Goal: Transaction & Acquisition: Purchase product/service

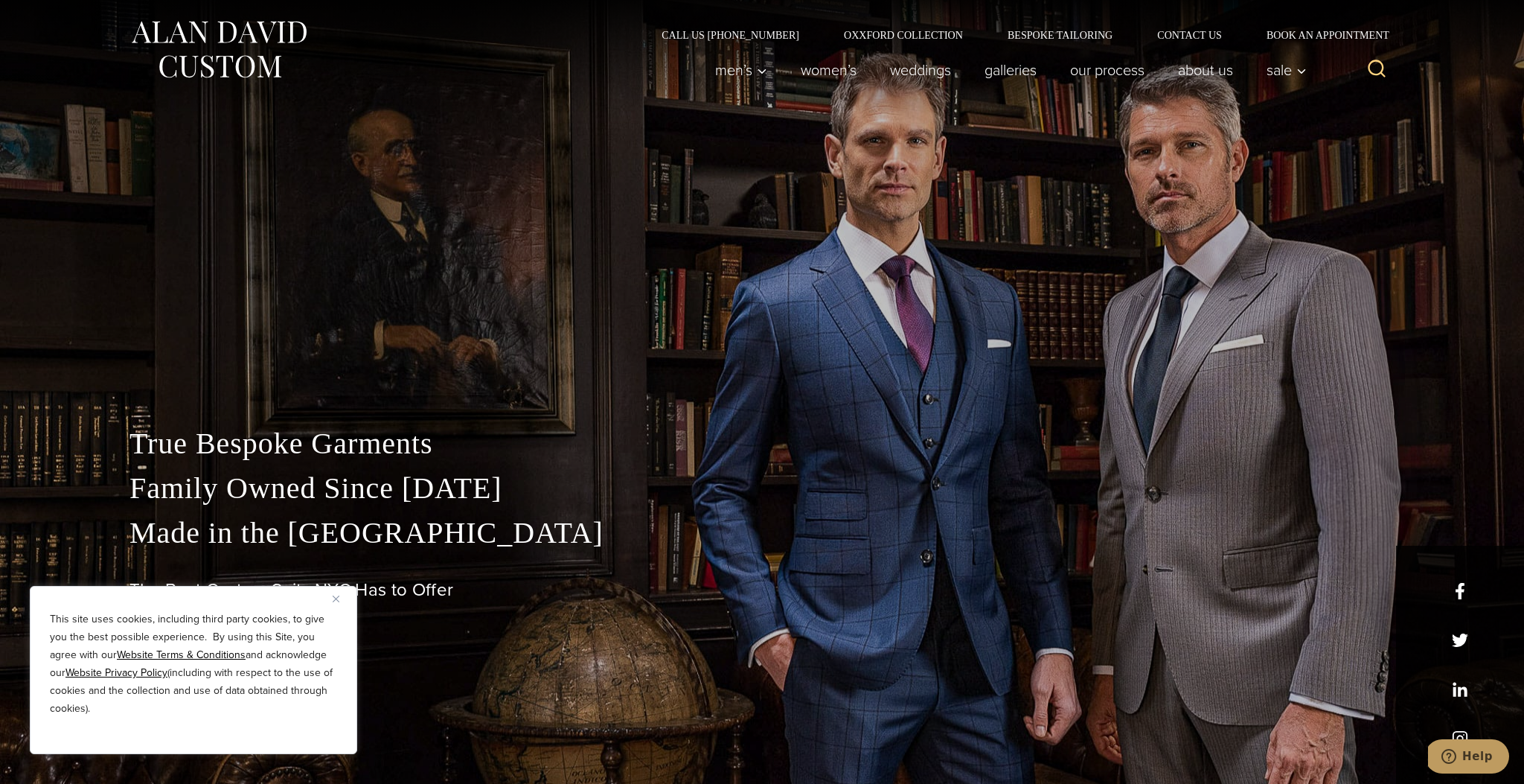
click at [333, 597] on img "Close" at bounding box center [336, 599] width 7 height 7
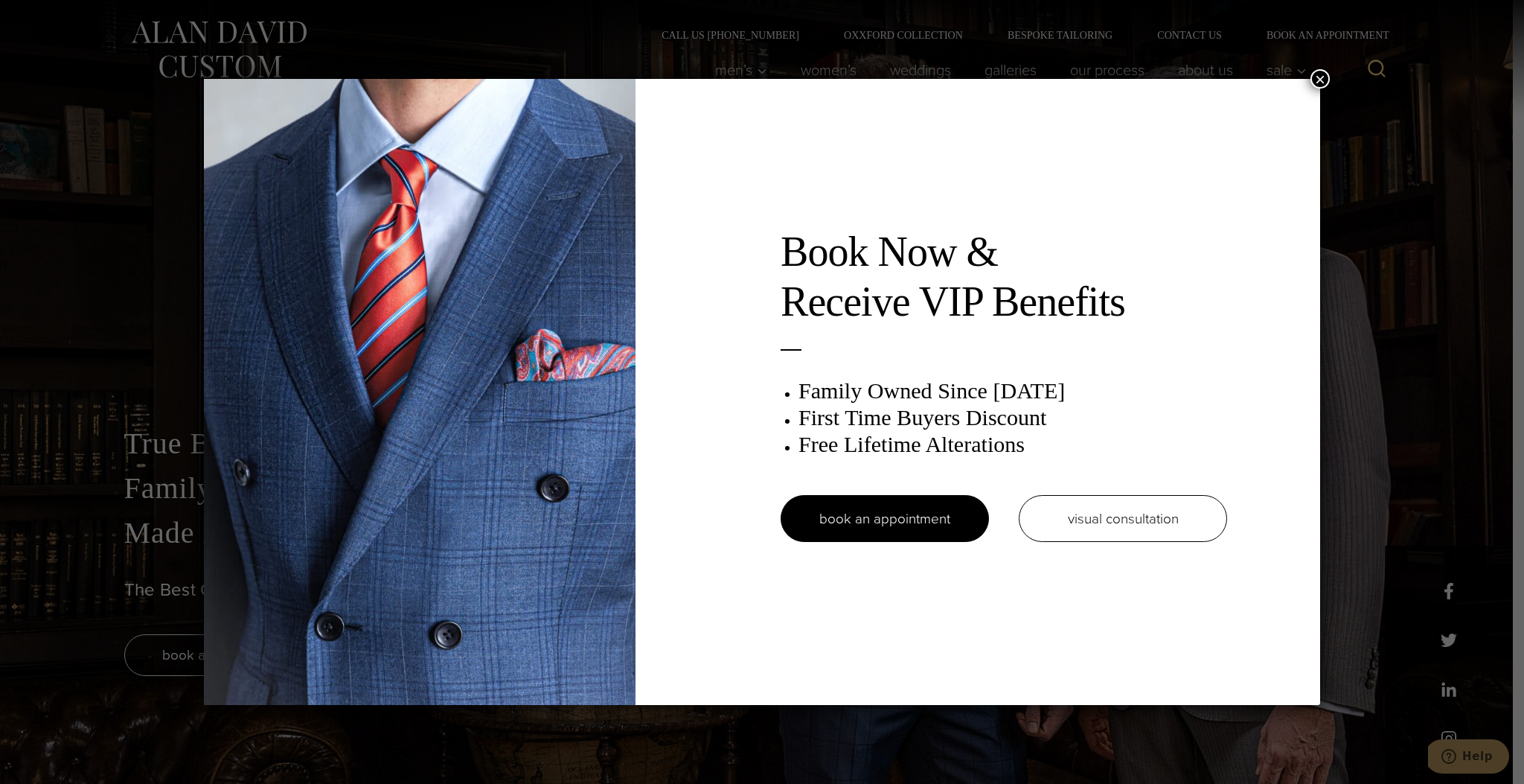
click at [1324, 75] on button "×" at bounding box center [1320, 79] width 19 height 19
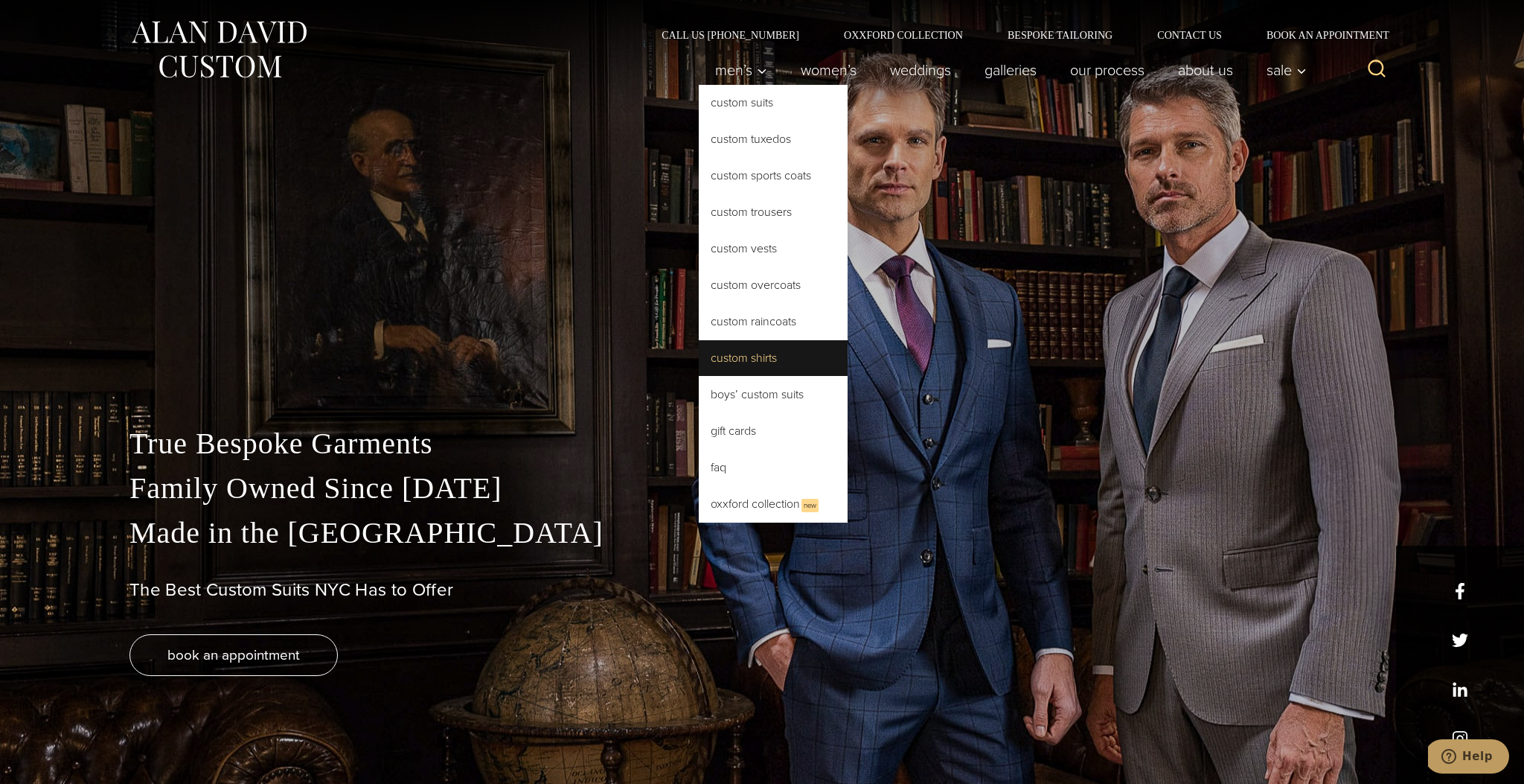
click at [764, 363] on link "Custom Shirts" at bounding box center [773, 357] width 149 height 36
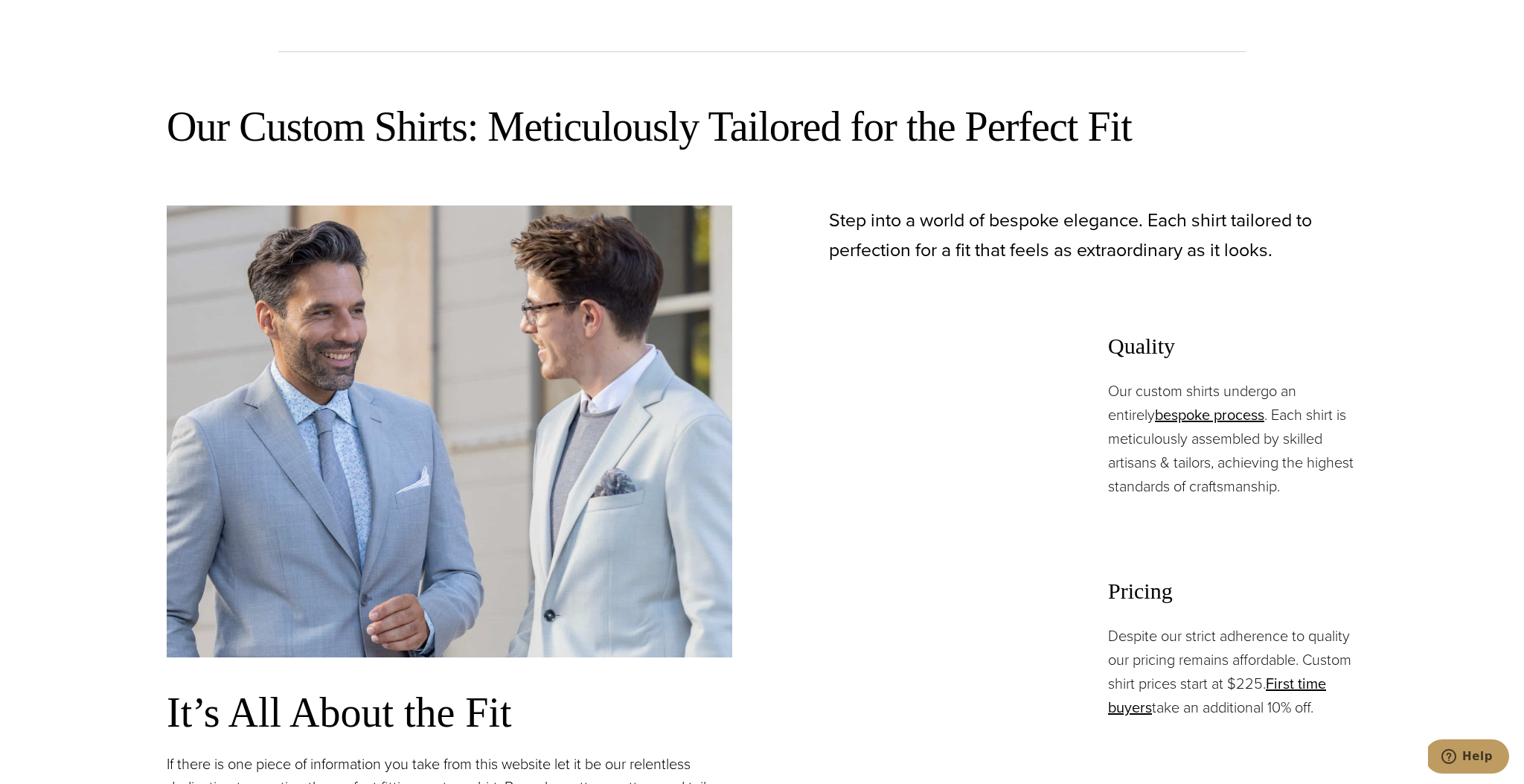
scroll to position [1242, 0]
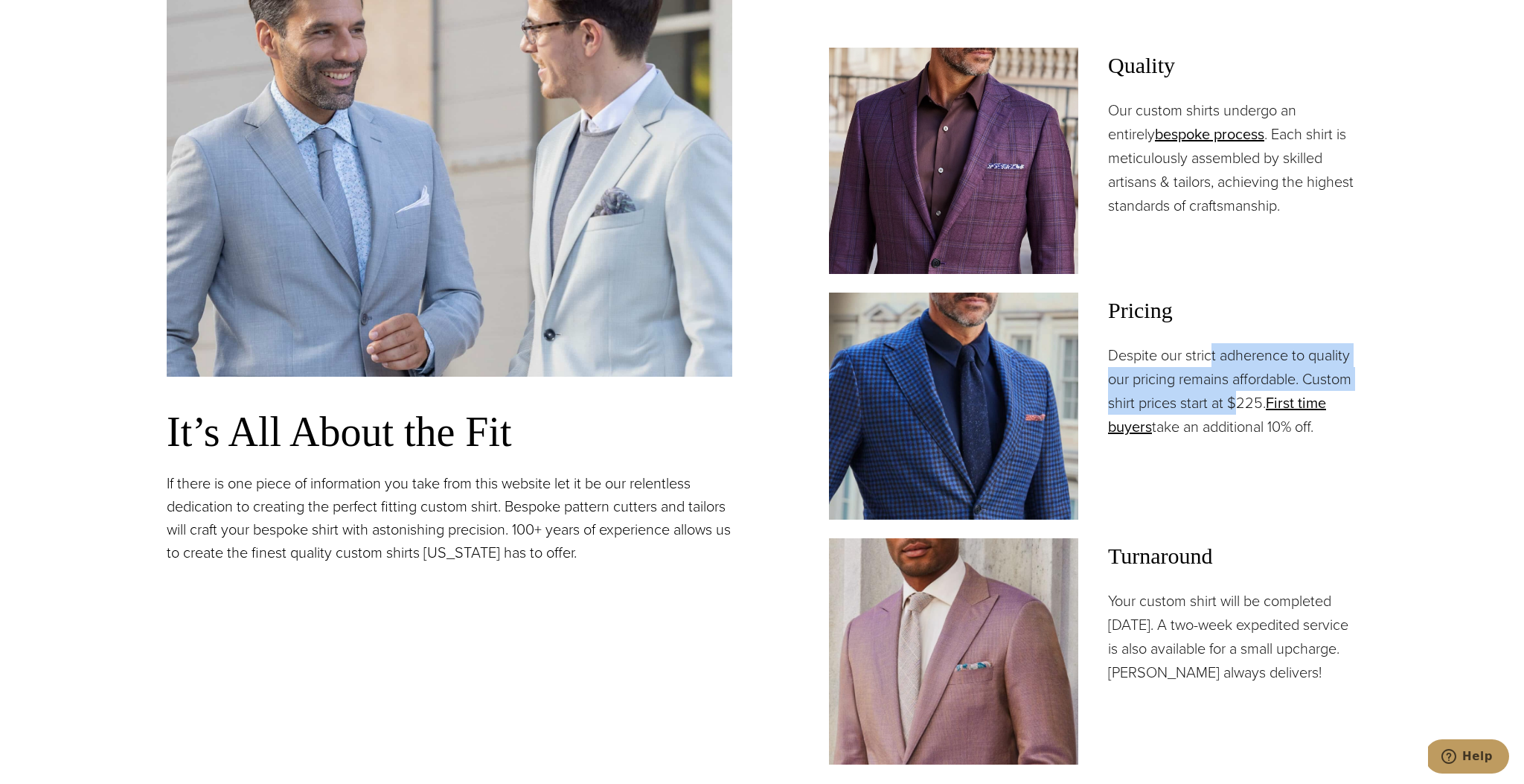
drag, startPoint x: 1240, startPoint y: 403, endPoint x: 1214, endPoint y: 362, distance: 48.5
click at [1214, 362] on p "Despite our strict adherence to quality our pricing remains affordable. Custom …" at bounding box center [1232, 391] width 249 height 95
drag, startPoint x: 1203, startPoint y: 354, endPoint x: 1225, endPoint y: 430, distance: 79.1
click at [1225, 430] on p "Despite our strict adherence to quality our pricing remains affordable. Custom …" at bounding box center [1232, 391] width 249 height 95
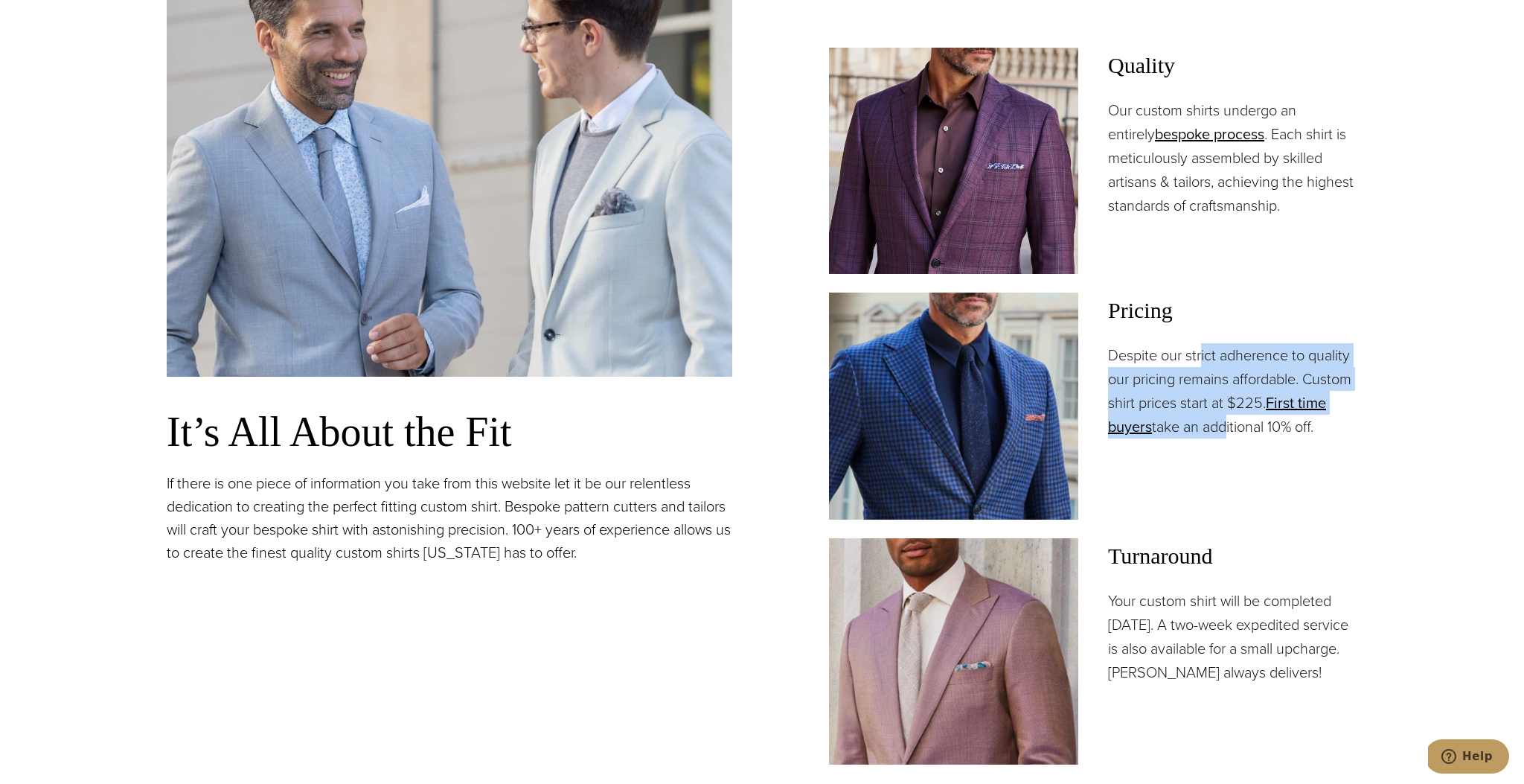
click at [1225, 430] on p "Despite our strict adherence to quality our pricing remains affordable. Custom …" at bounding box center [1232, 391] width 249 height 95
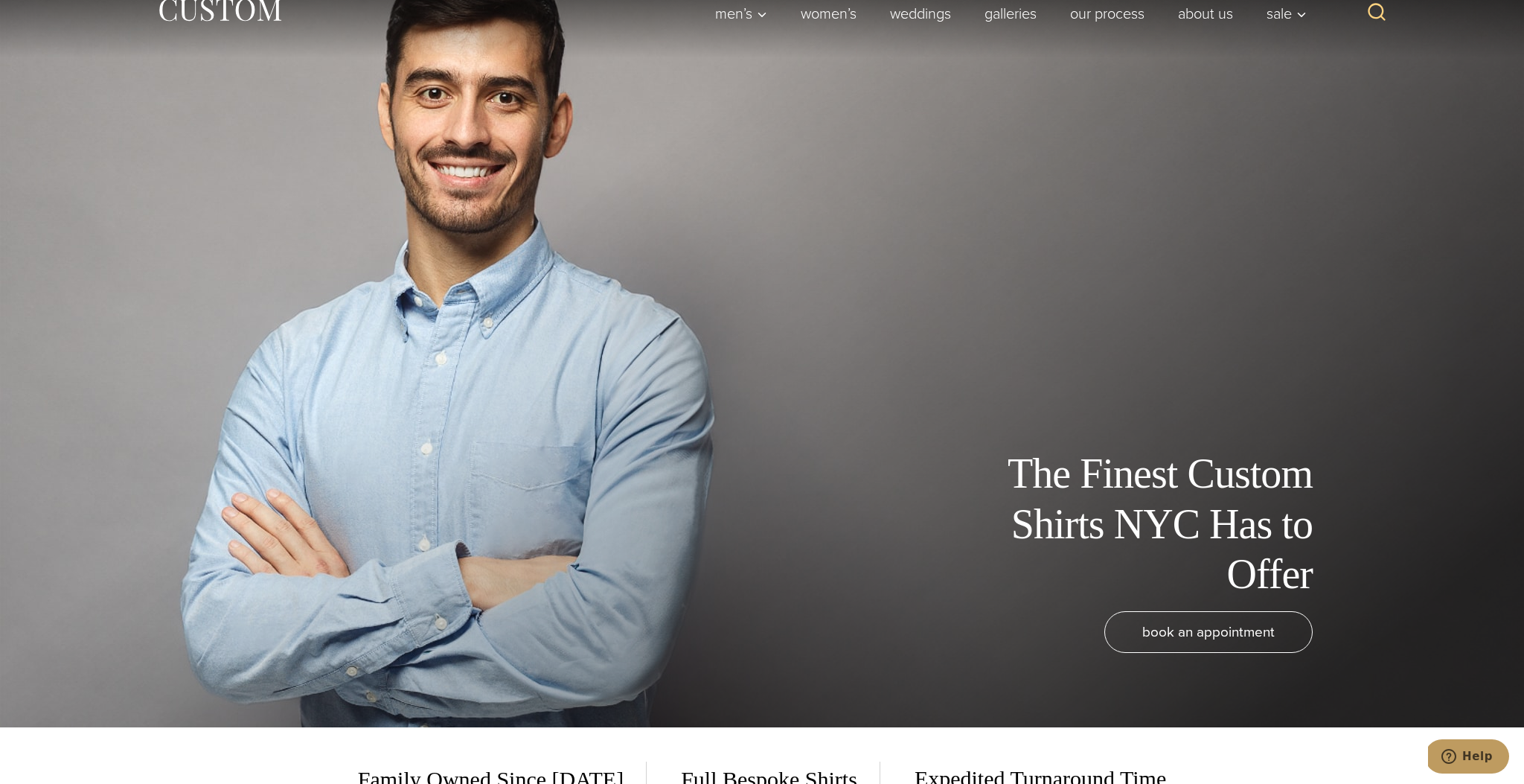
scroll to position [0, 0]
